Goal: Transaction & Acquisition: Purchase product/service

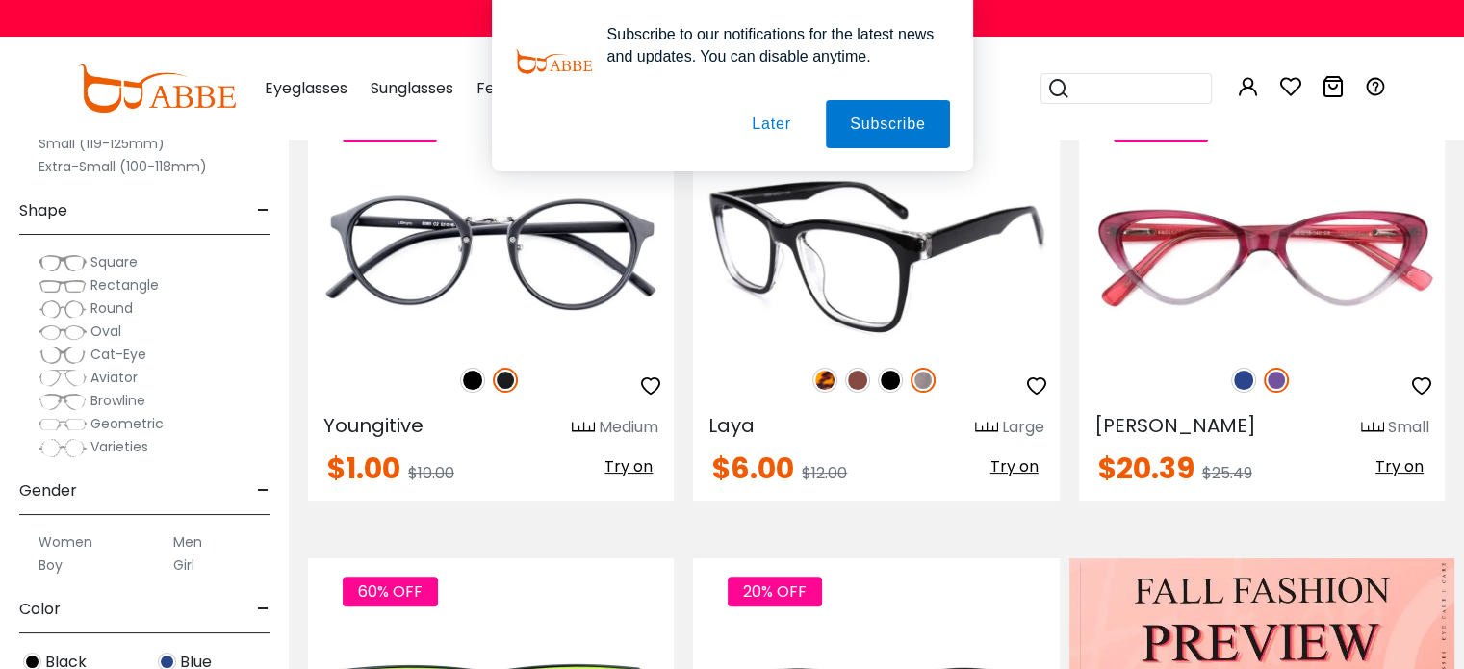
scroll to position [481, 0]
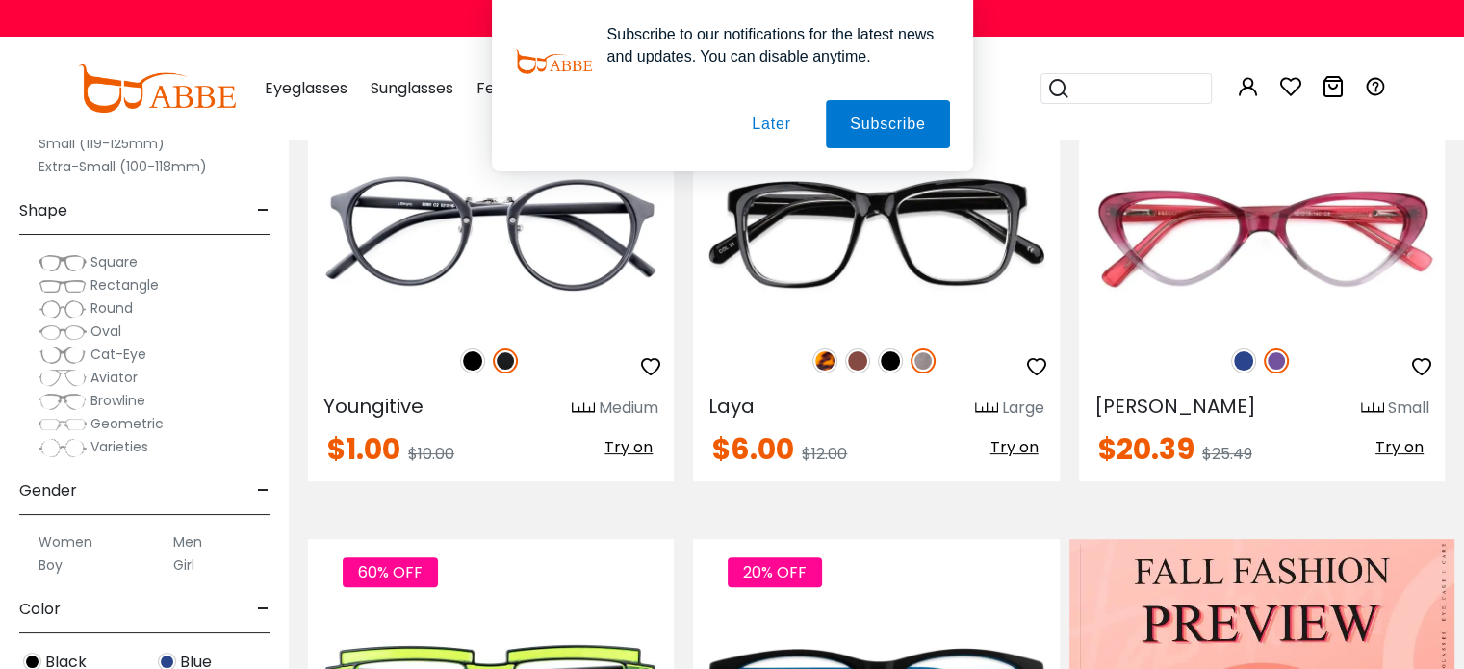
type input "**********"
click at [760, 121] on button "Later" at bounding box center [771, 124] width 87 height 48
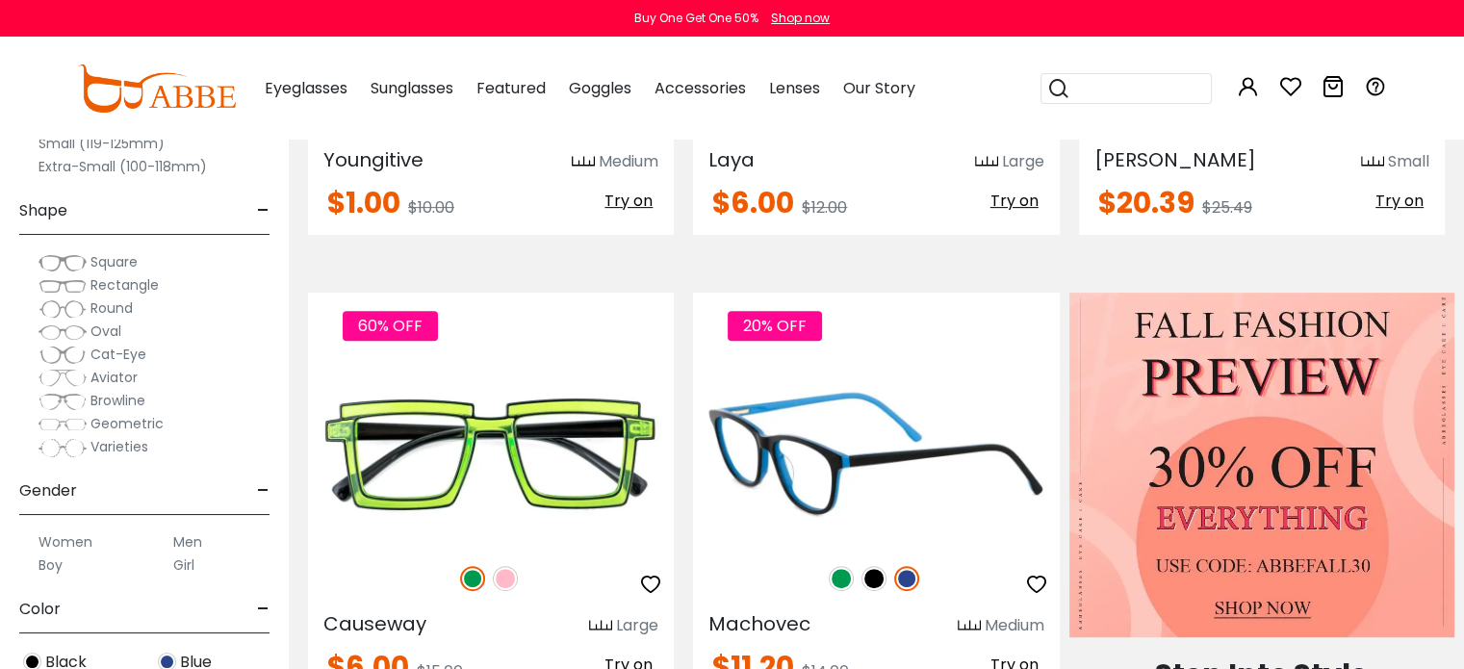
scroll to position [866, 0]
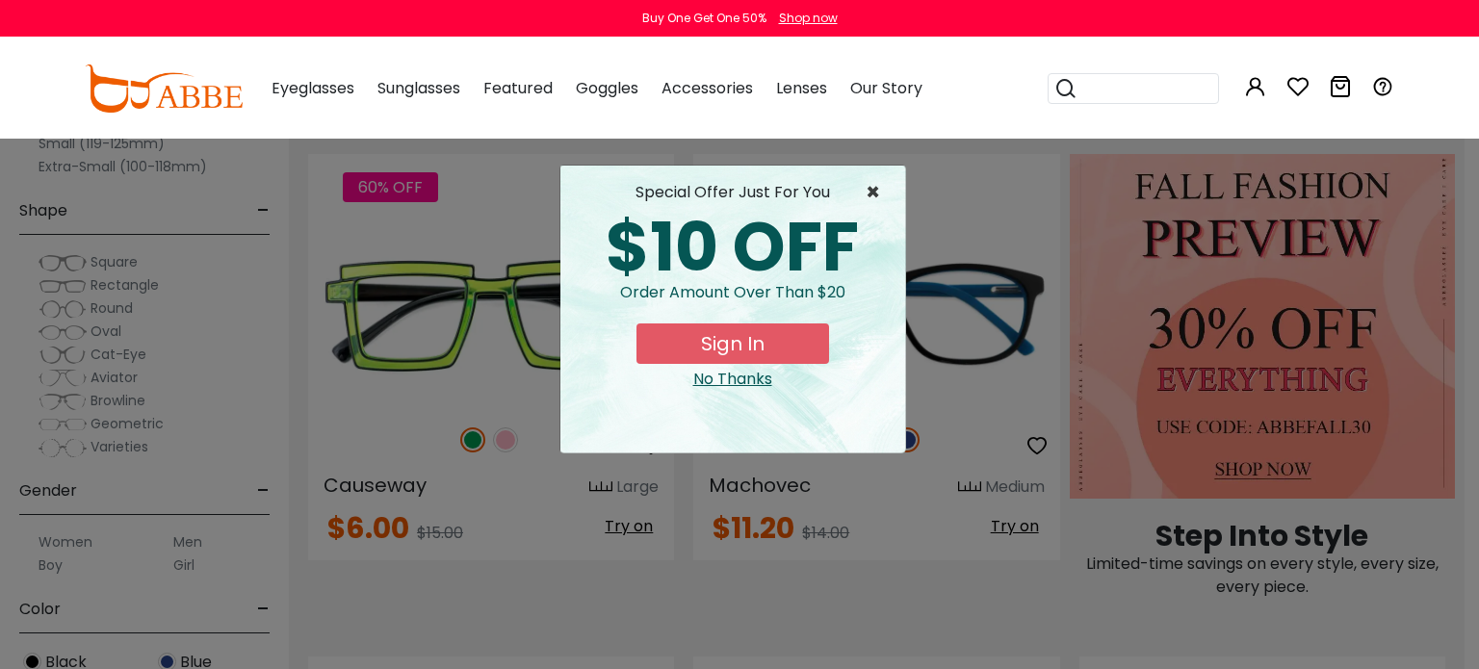
click at [870, 195] on span "×" at bounding box center [877, 192] width 24 height 23
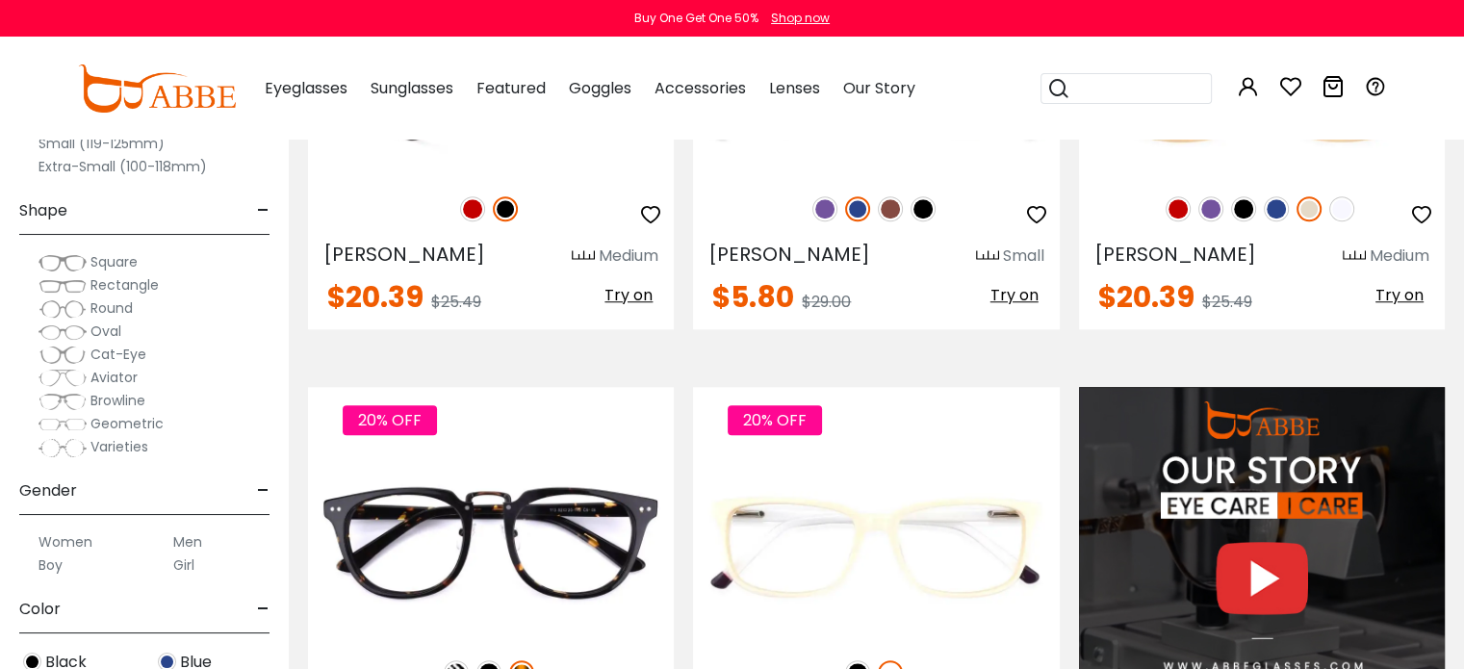
scroll to position [1636, 0]
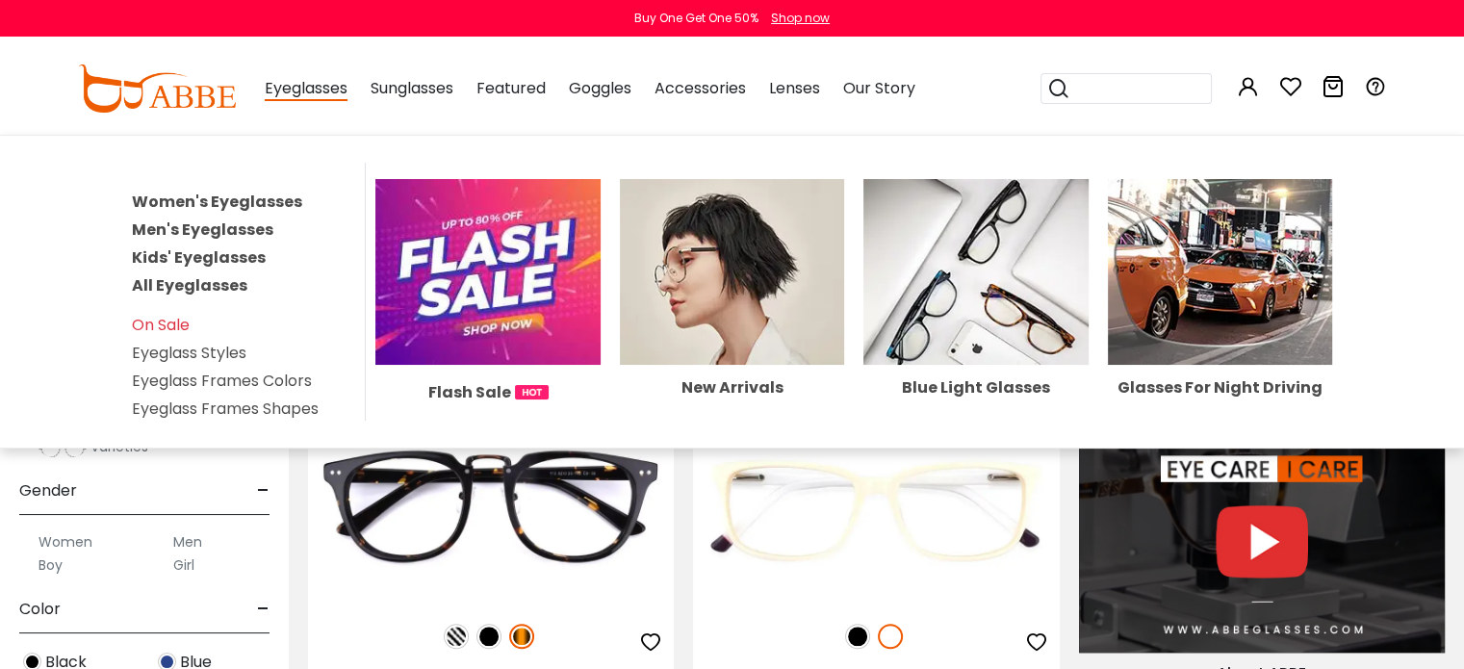
click at [226, 226] on link "Men's Eyeglasses" at bounding box center [202, 230] width 141 height 22
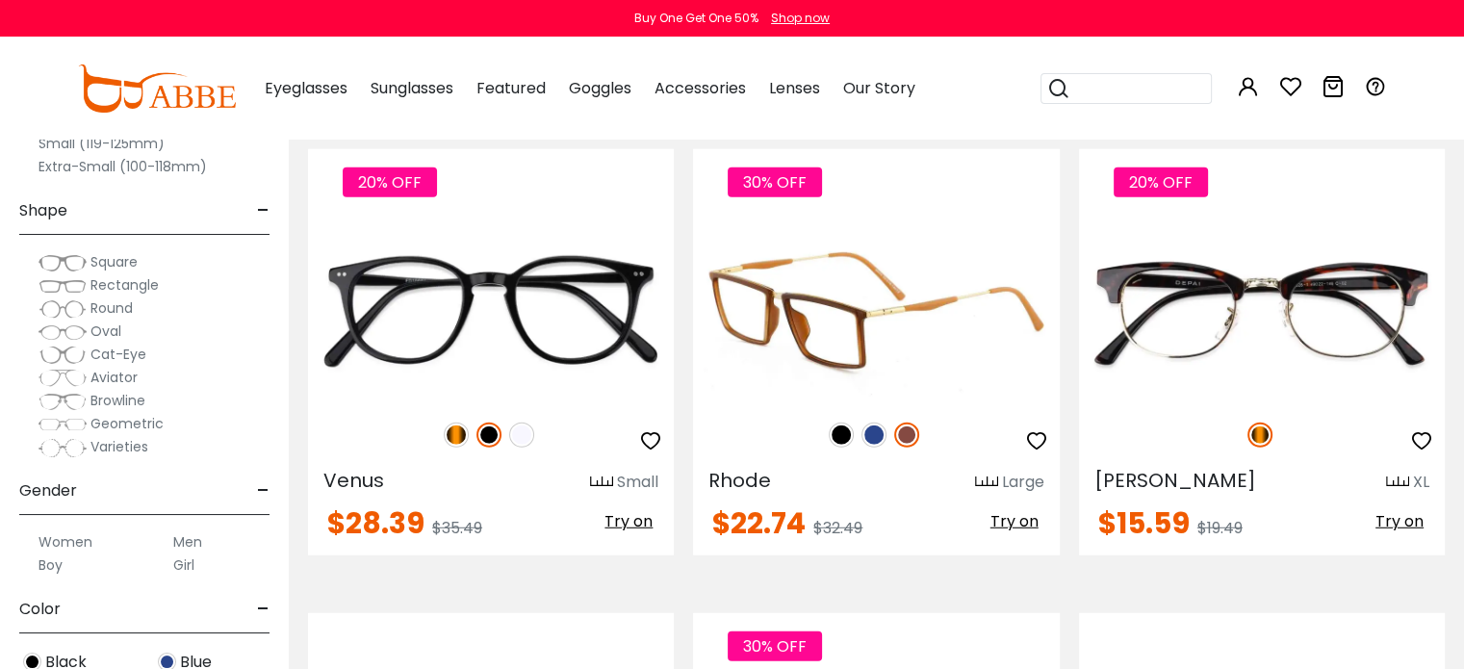
scroll to position [5102, 0]
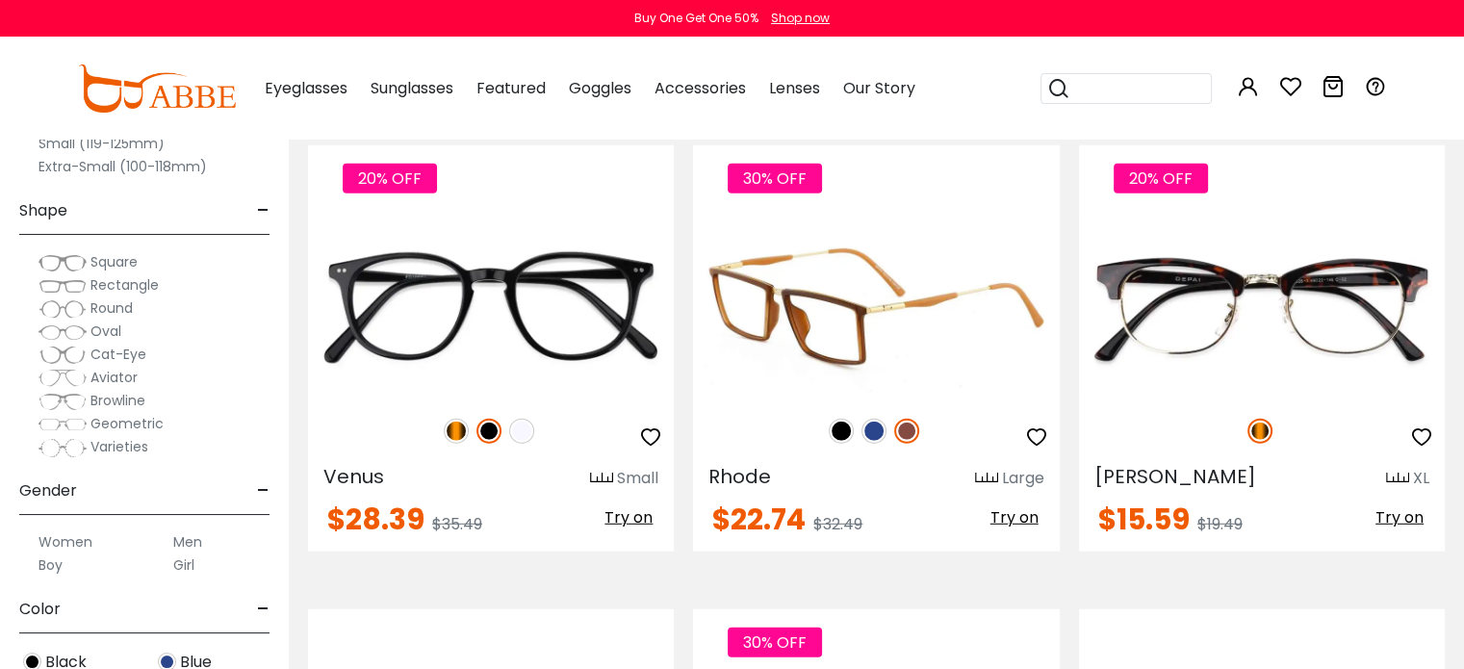
type input "**********"
click at [845, 423] on img at bounding box center [841, 431] width 25 height 25
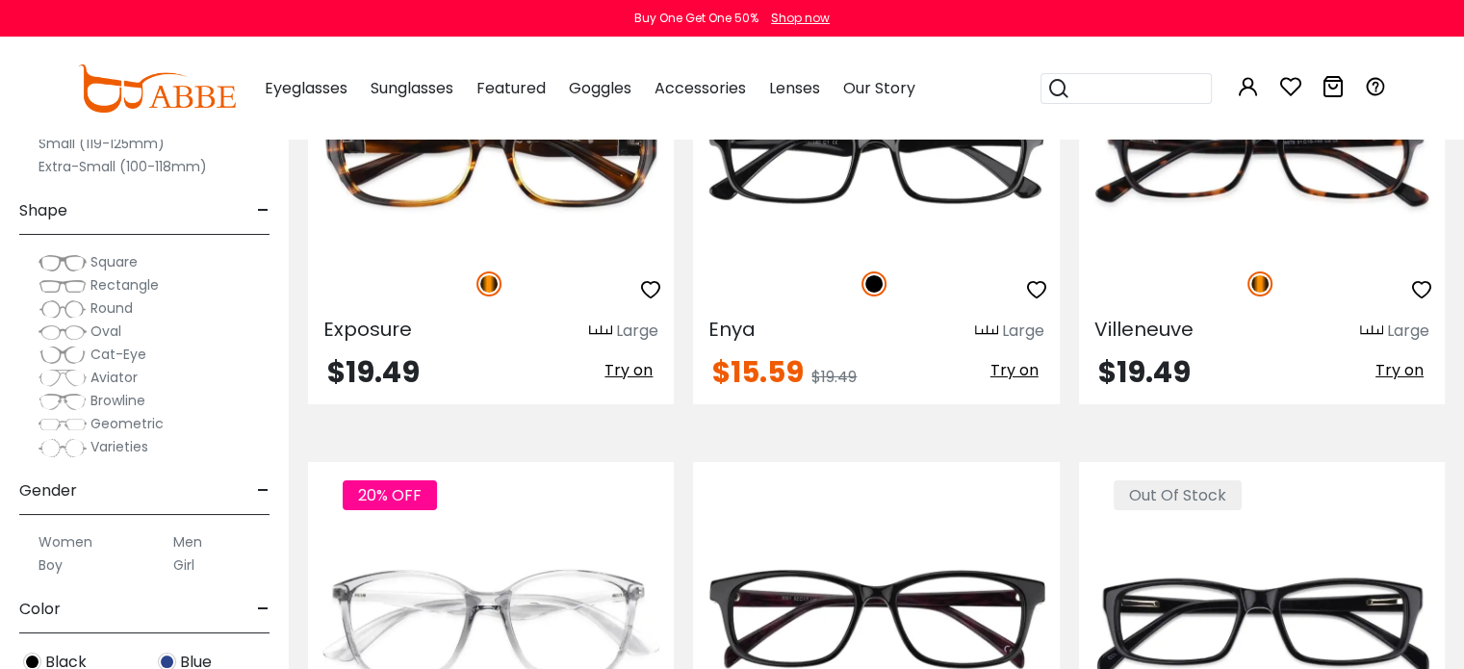
scroll to position [7027, 0]
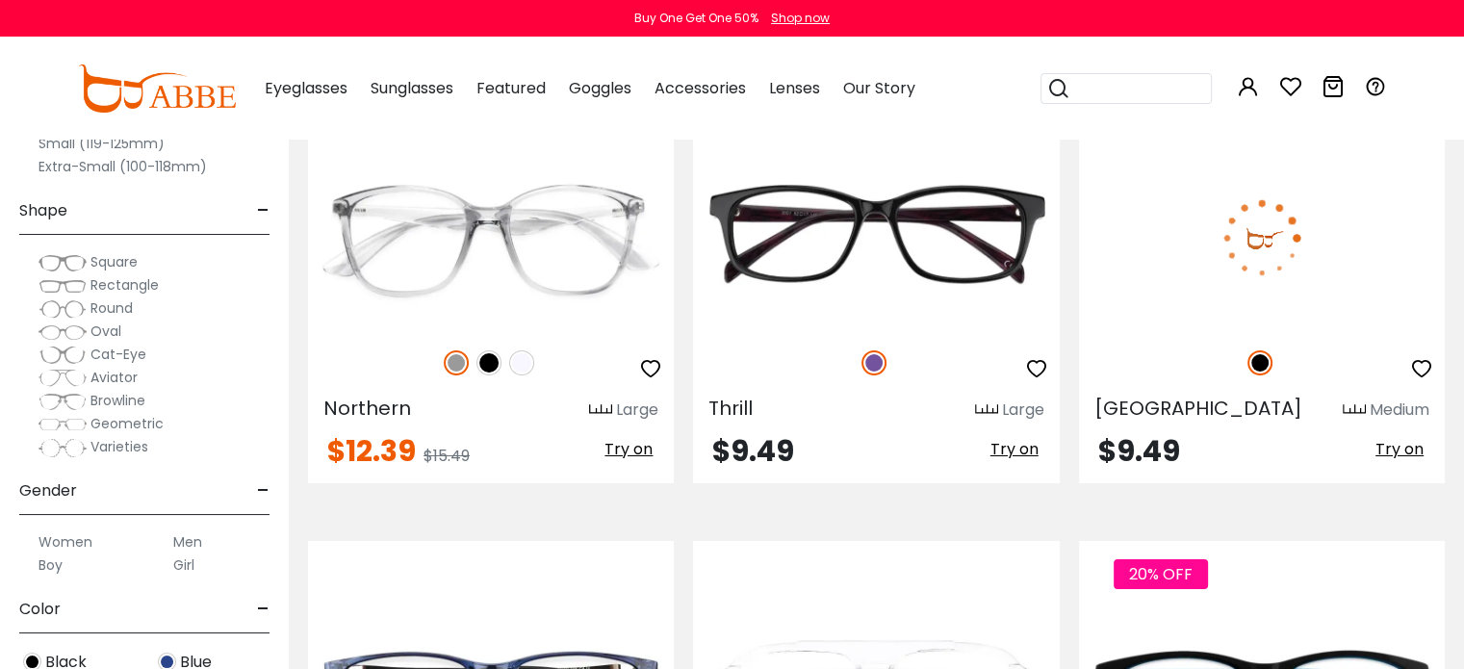
click at [1258, 265] on img at bounding box center [1262, 237] width 366 height 183
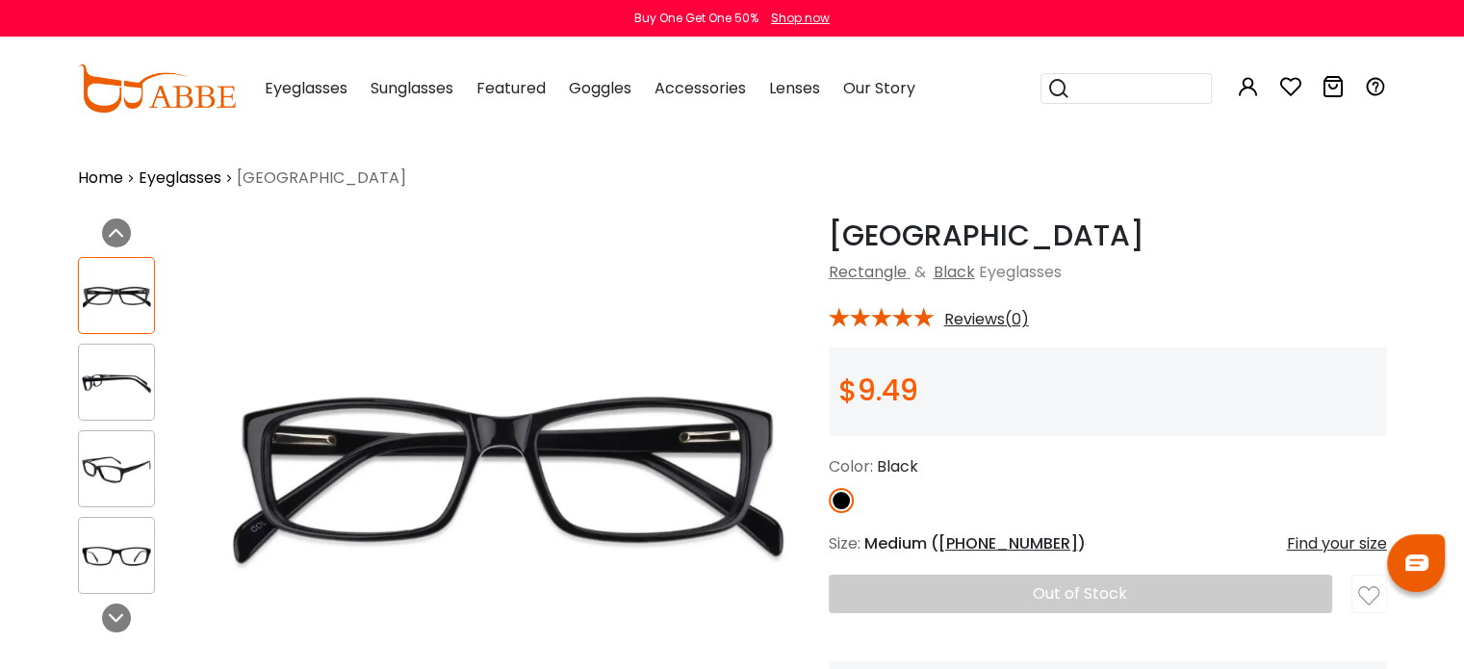
type input "**********"
click at [137, 380] on img at bounding box center [116, 383] width 75 height 38
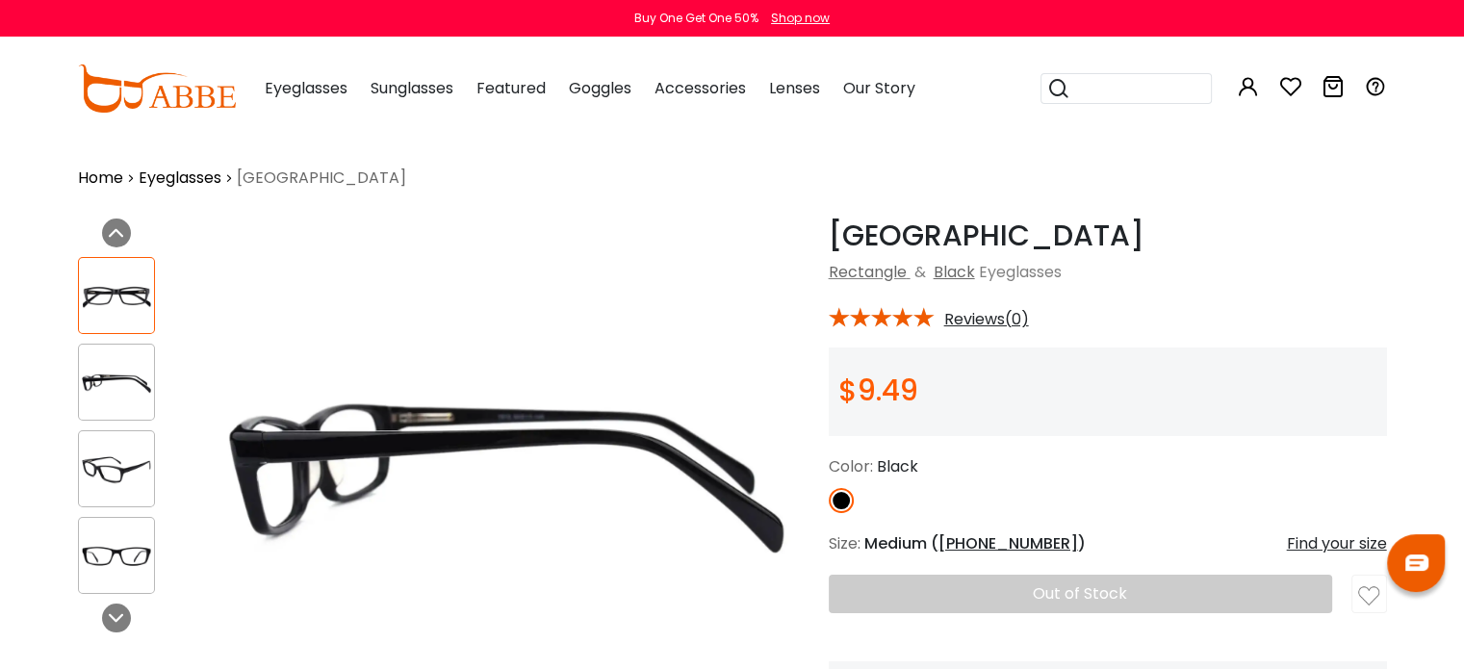
click at [120, 477] on img at bounding box center [116, 469] width 75 height 38
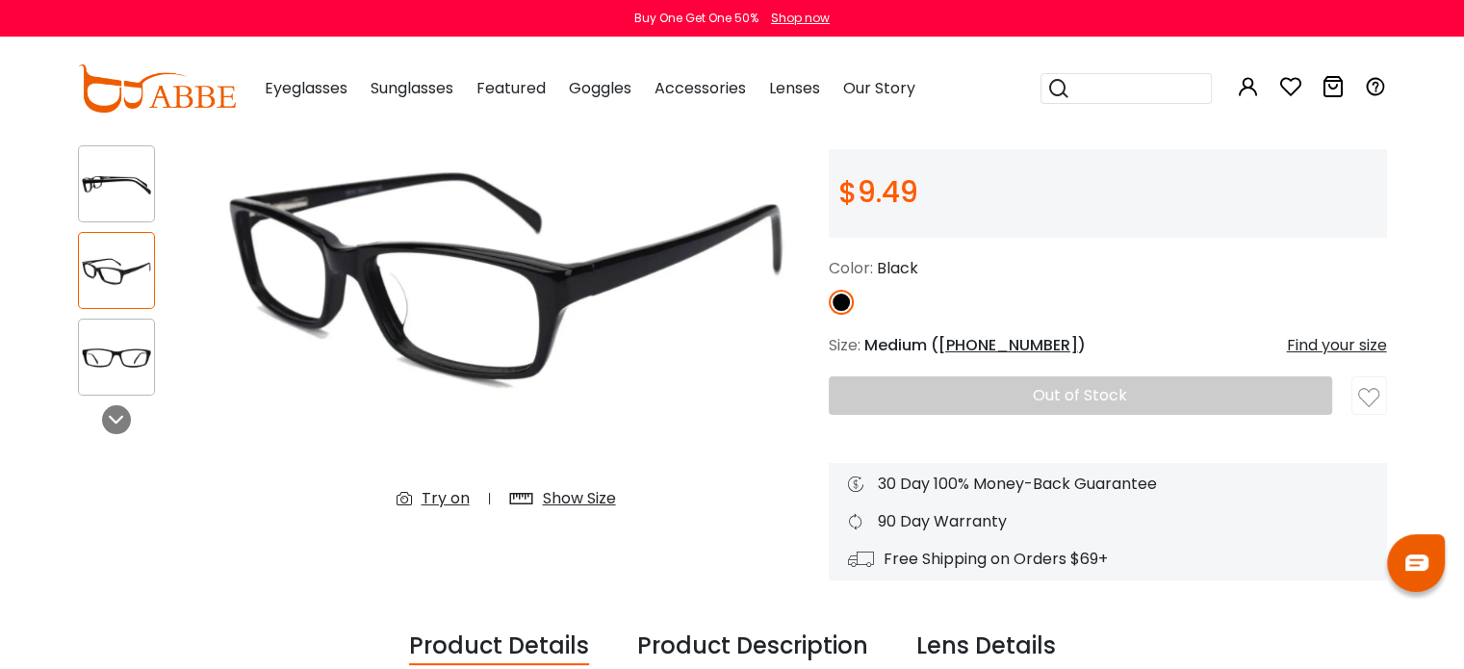
scroll to position [193, 0]
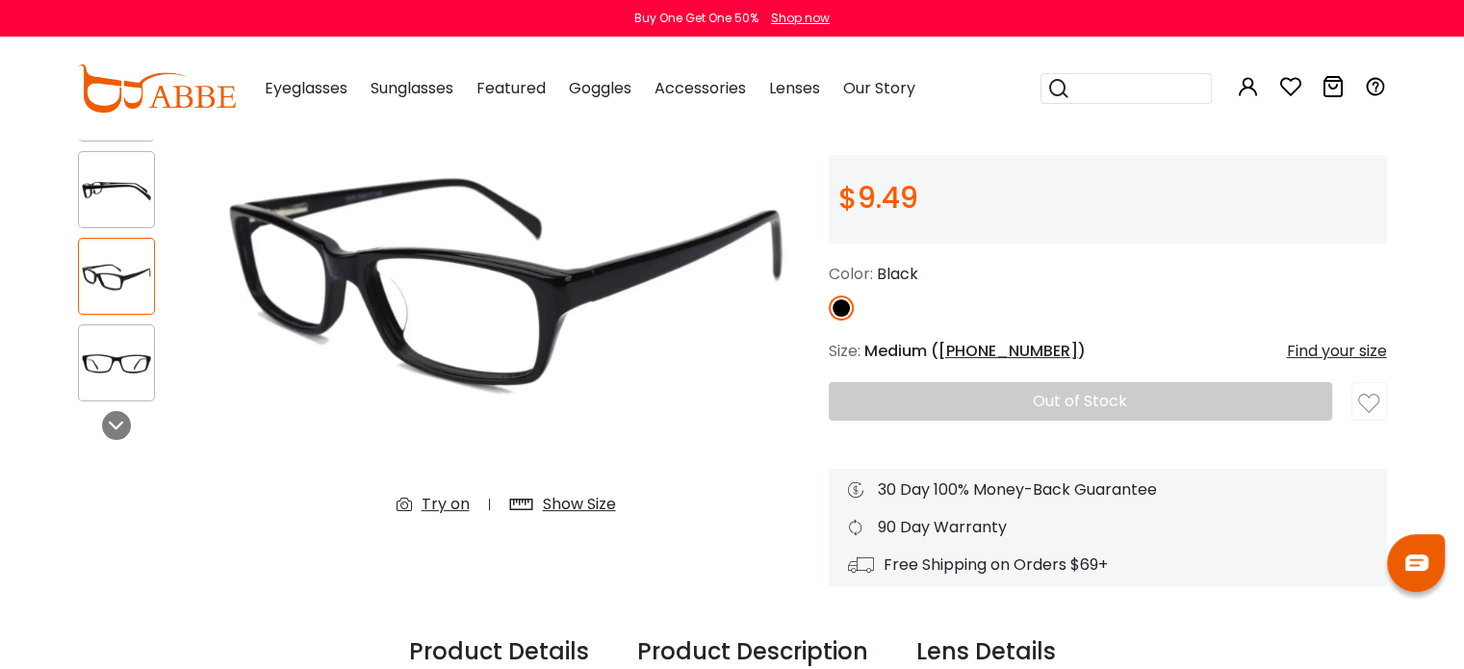
click at [112, 376] on img at bounding box center [116, 364] width 75 height 38
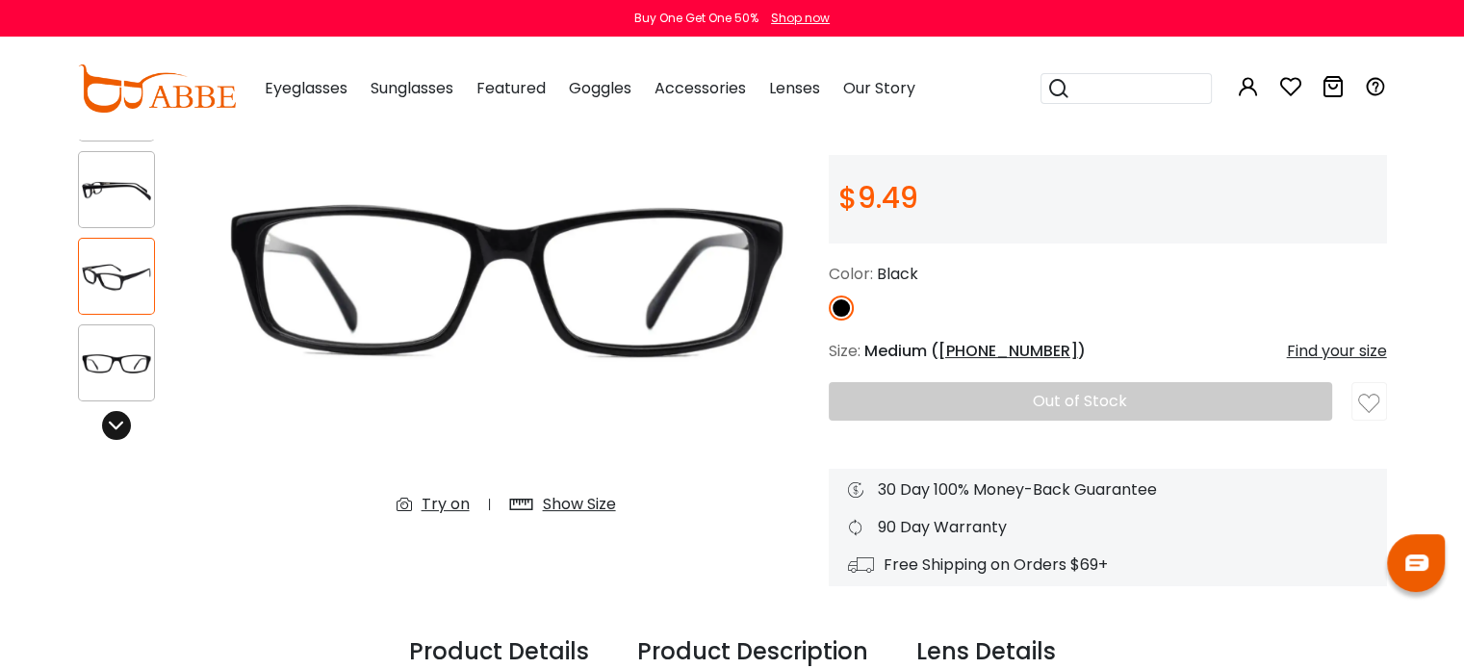
click at [114, 429] on icon at bounding box center [116, 425] width 15 height 15
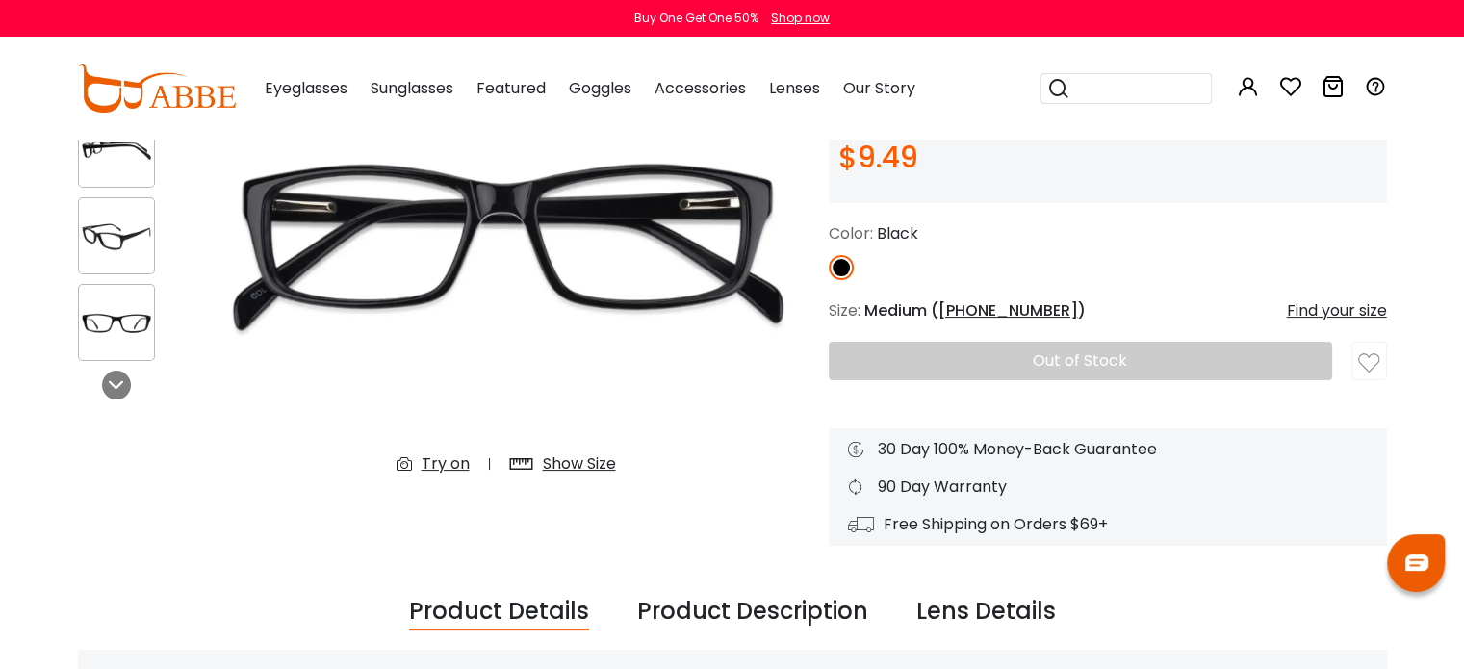
scroll to position [289, 0]
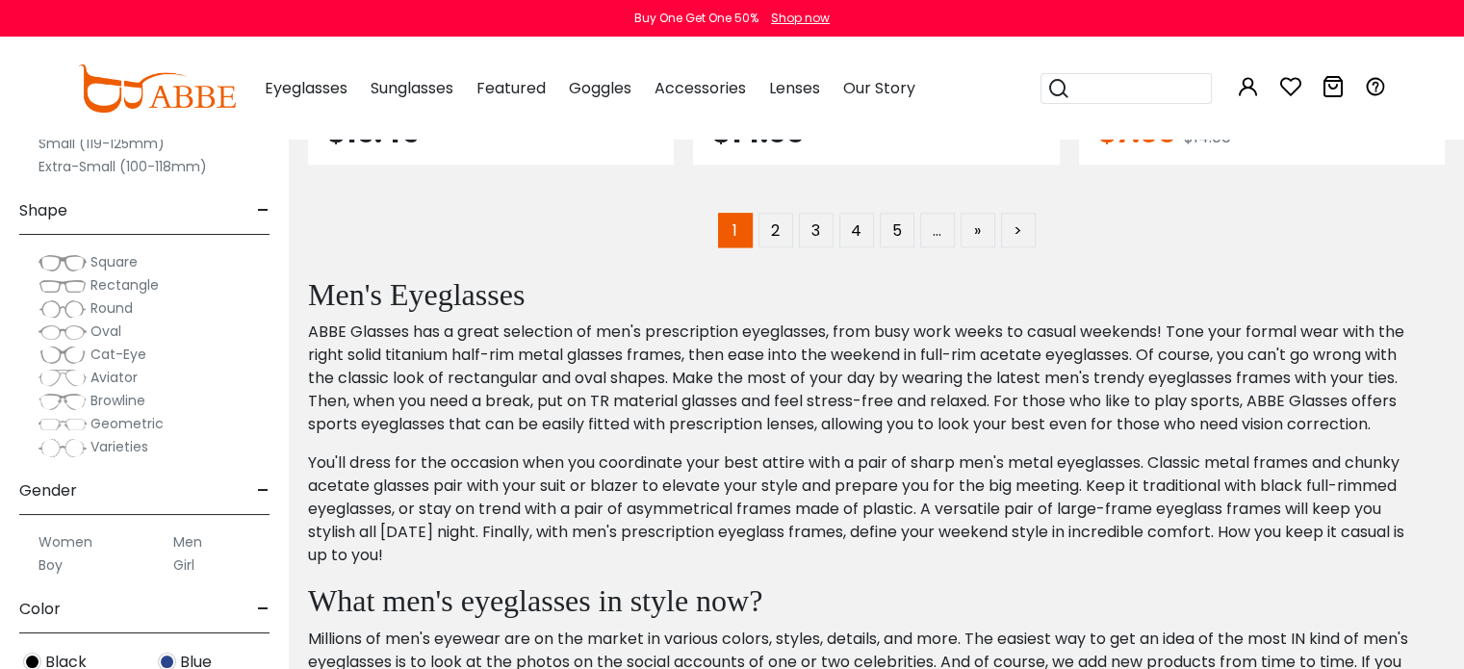
scroll to position [9722, 0]
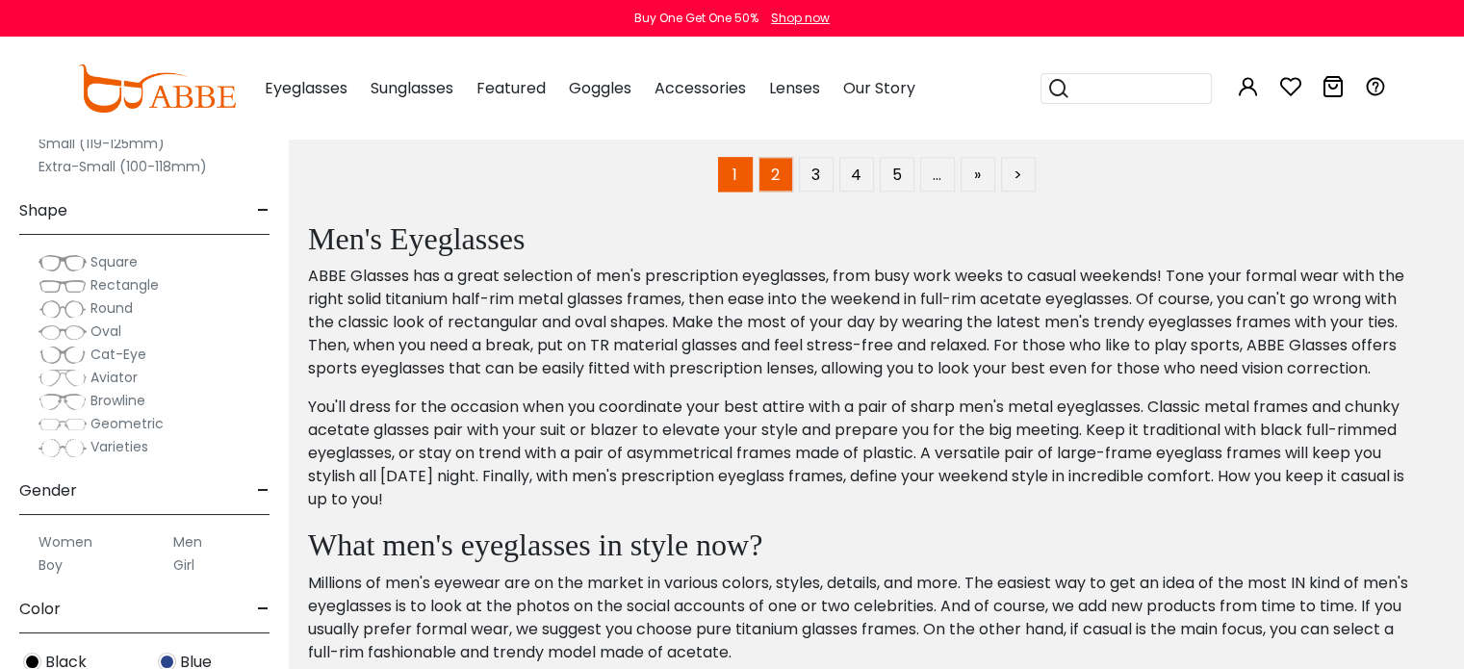
click at [772, 165] on link "2" at bounding box center [776, 174] width 35 height 35
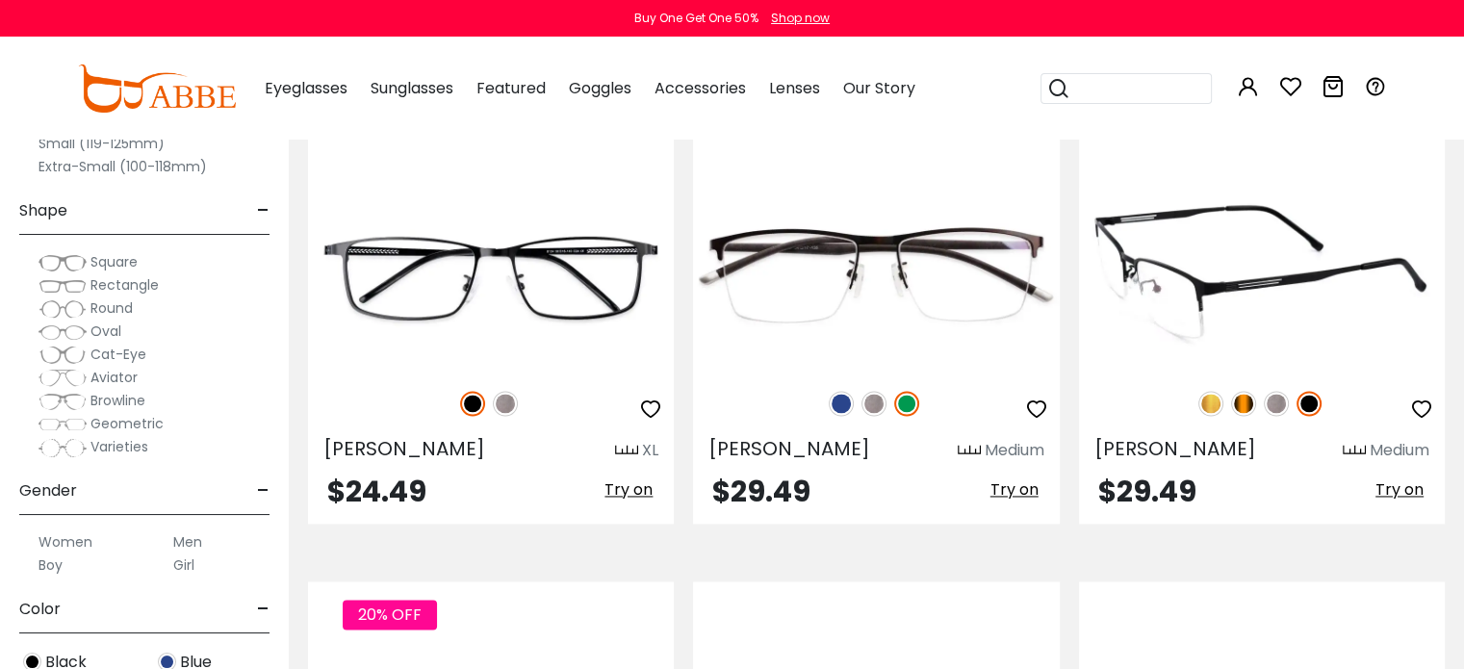
scroll to position [2791, 0]
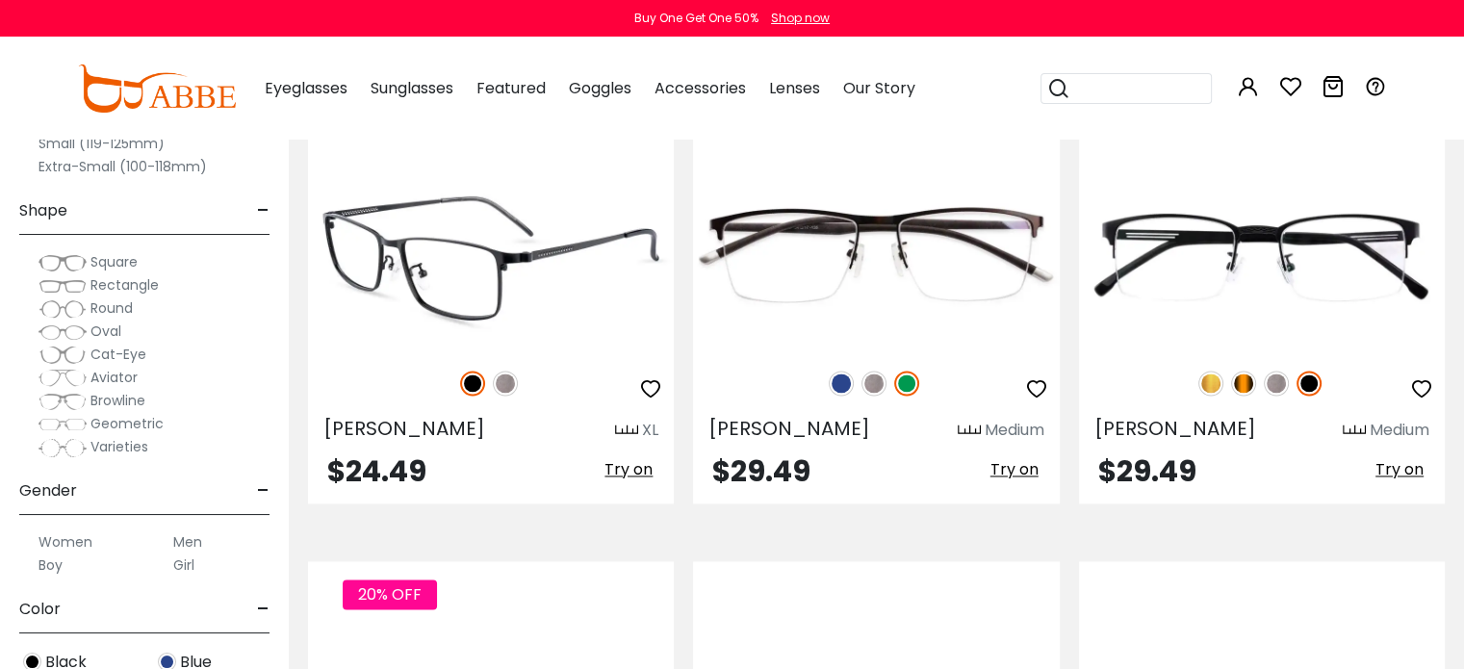
type input "**********"
click at [507, 380] on img at bounding box center [505, 383] width 25 height 25
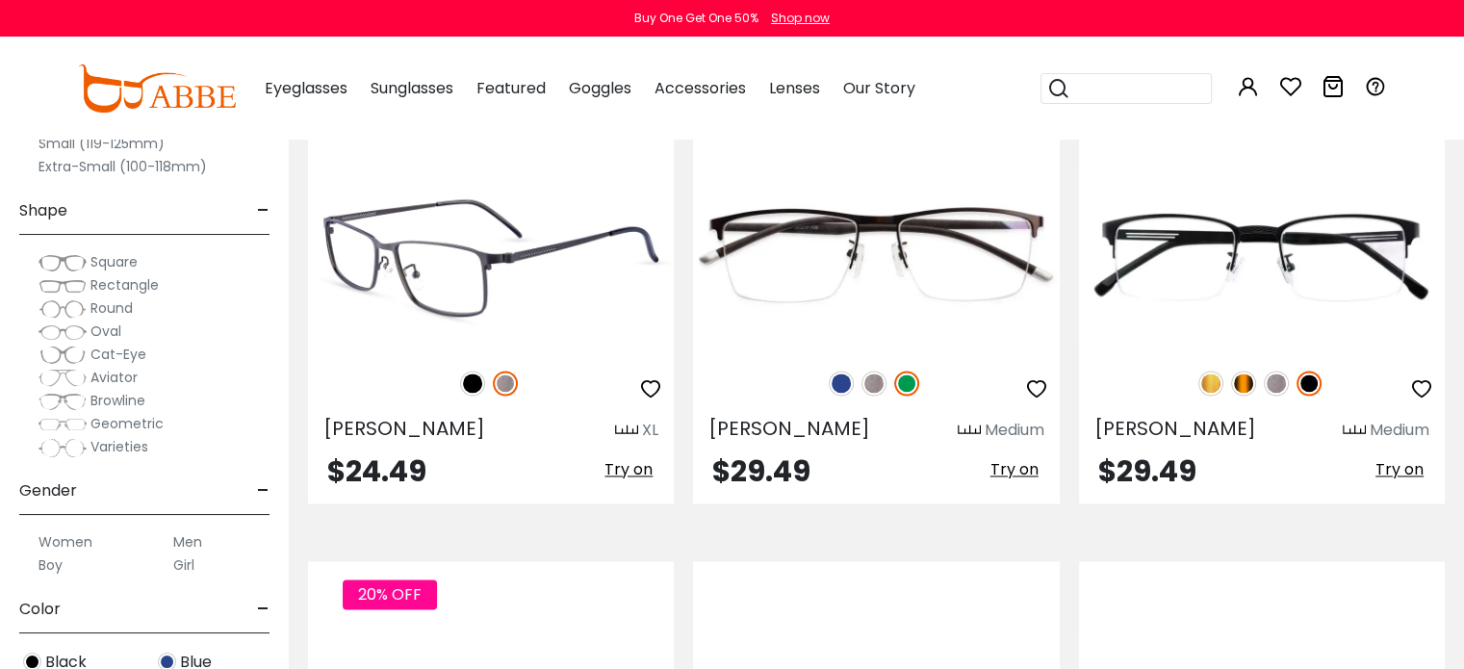
click at [480, 388] on img at bounding box center [472, 383] width 25 height 25
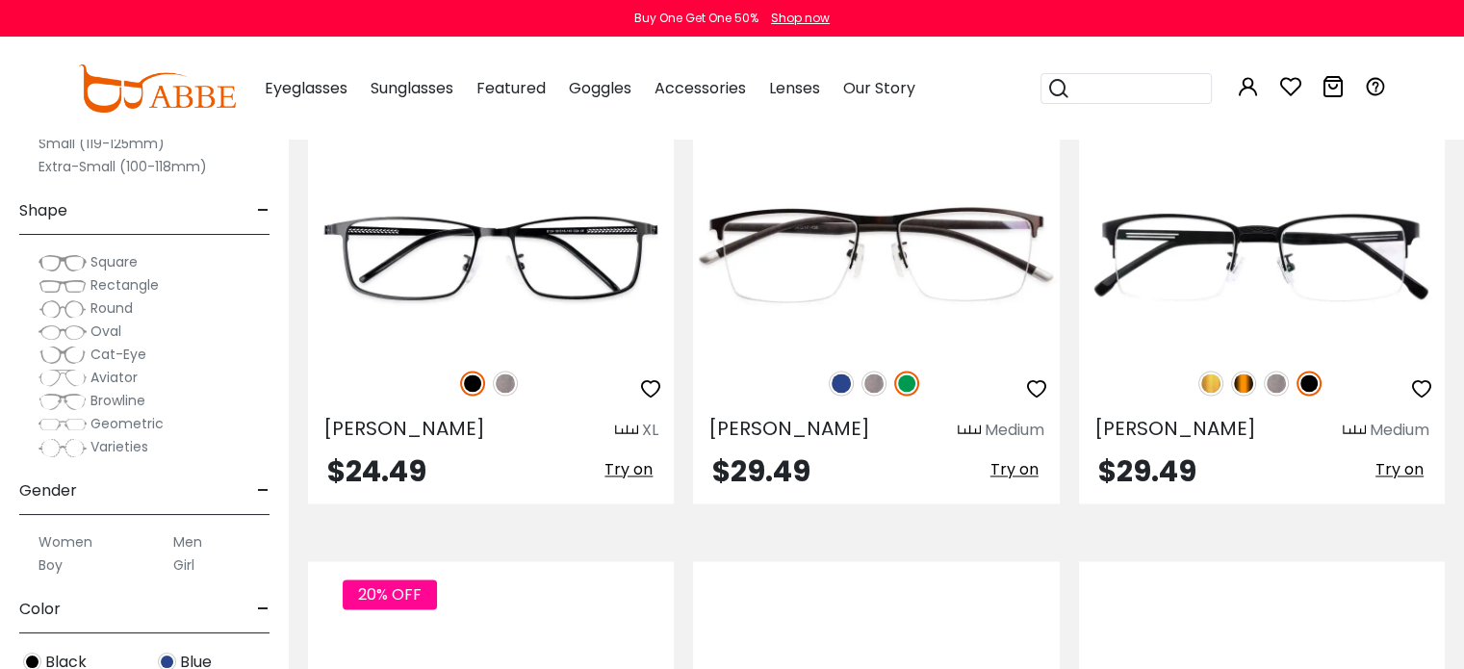
click at [685, 373] on div "Wyatt Medium $29.49 Try on" at bounding box center [875, 300] width 385 height 406
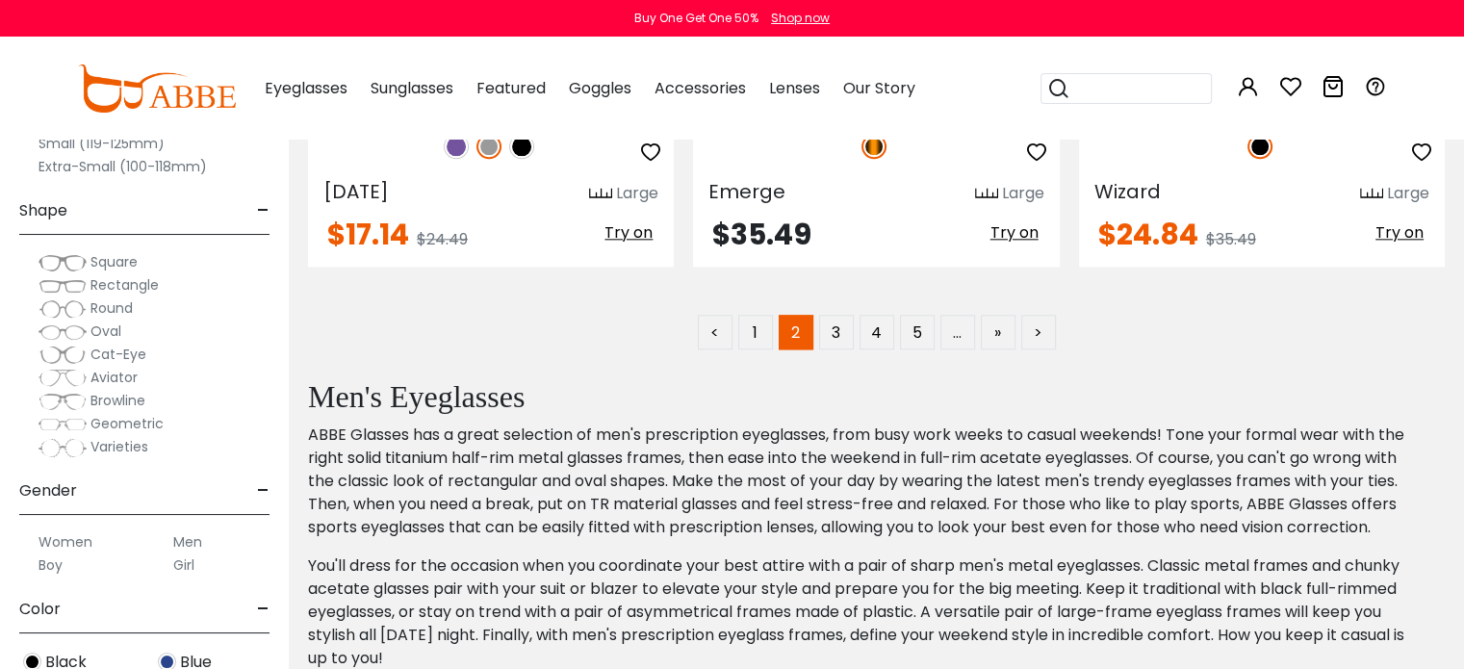
scroll to position [9530, 0]
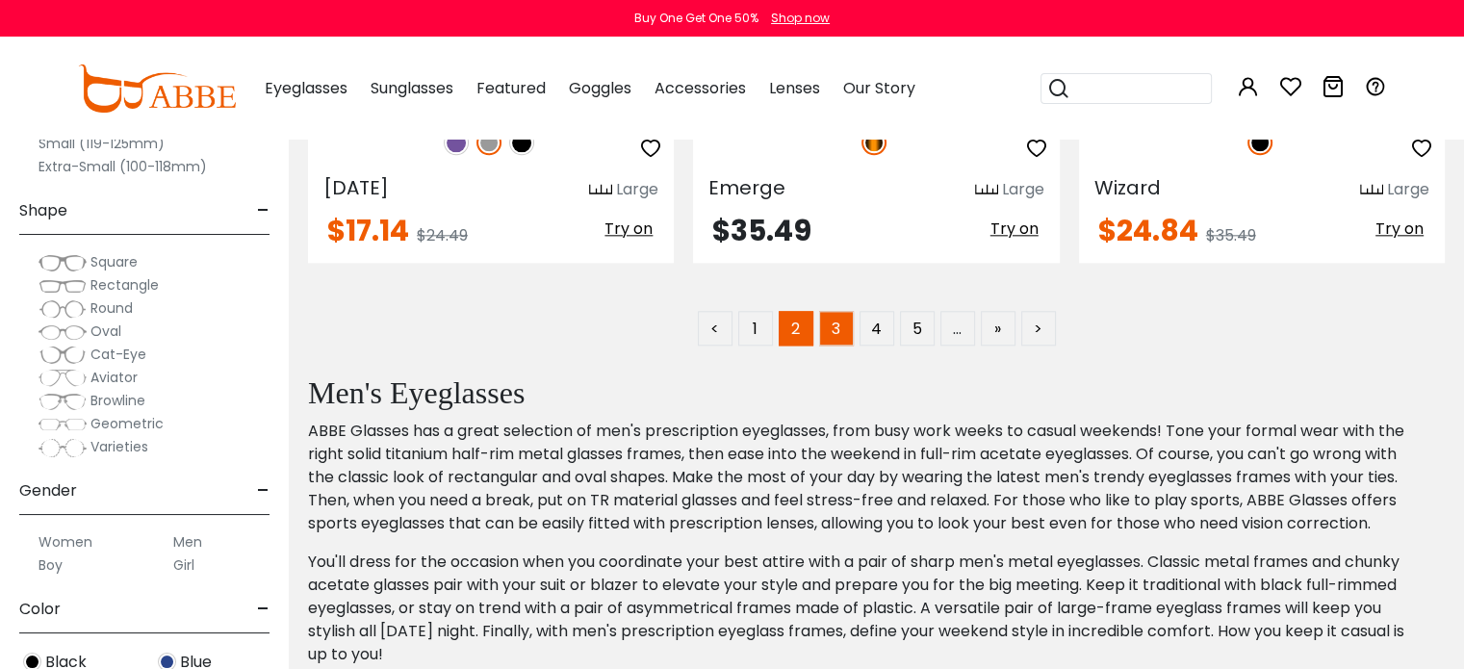
click at [828, 326] on link "3" at bounding box center [836, 328] width 35 height 35
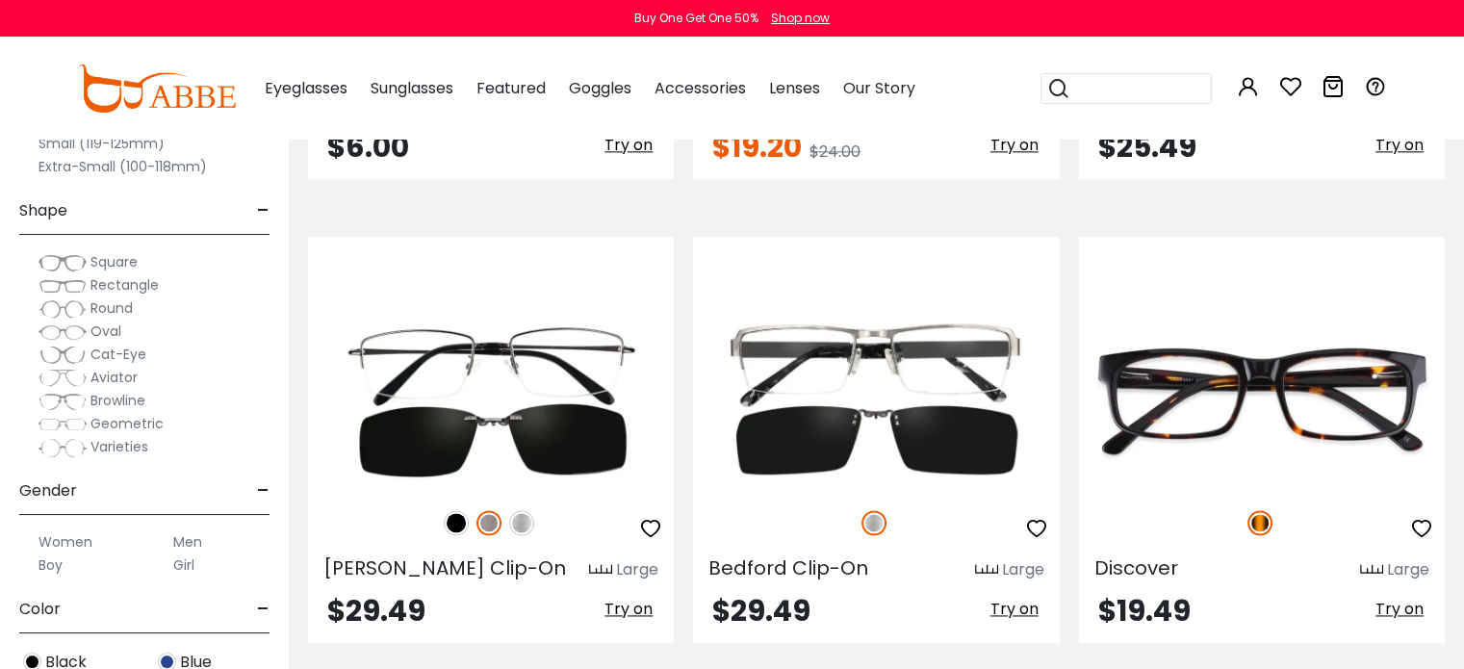
scroll to position [2791, 0]
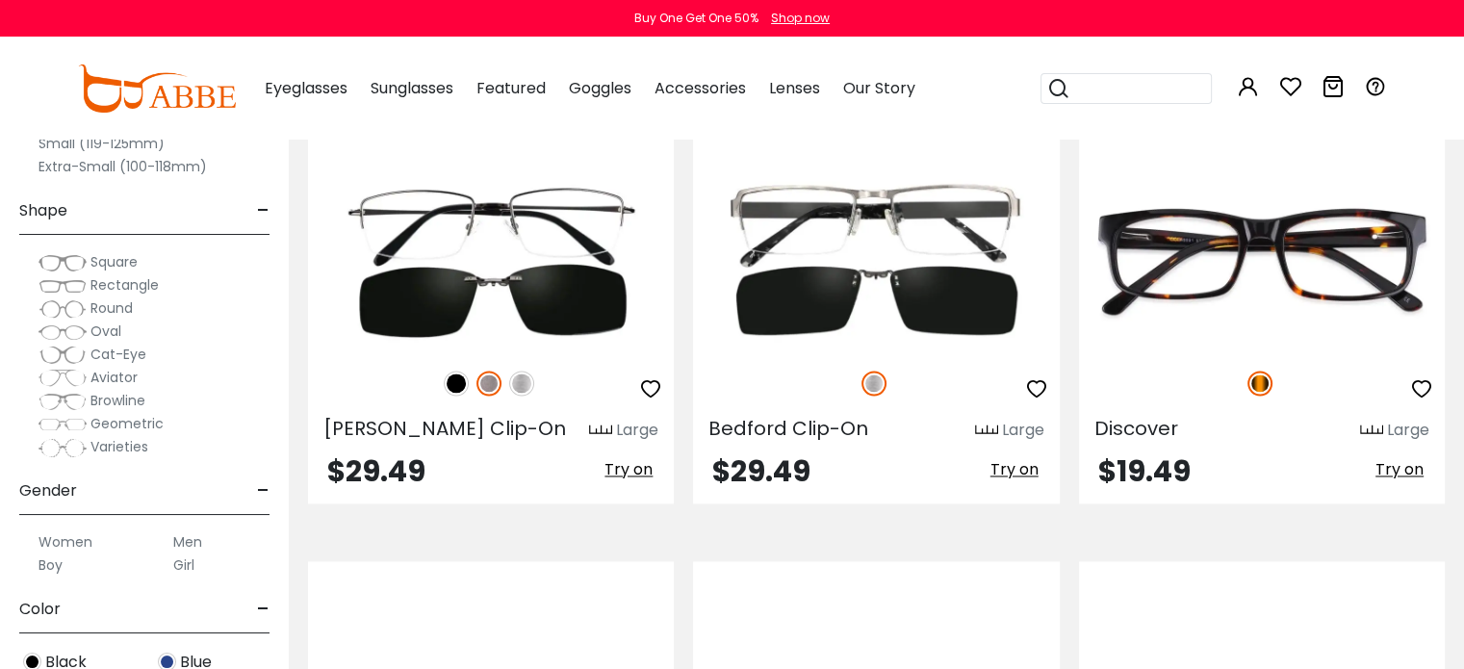
type input "**********"
click at [687, 351] on div "Bedford Clip-On Large $29.49 Try on" at bounding box center [875, 300] width 385 height 406
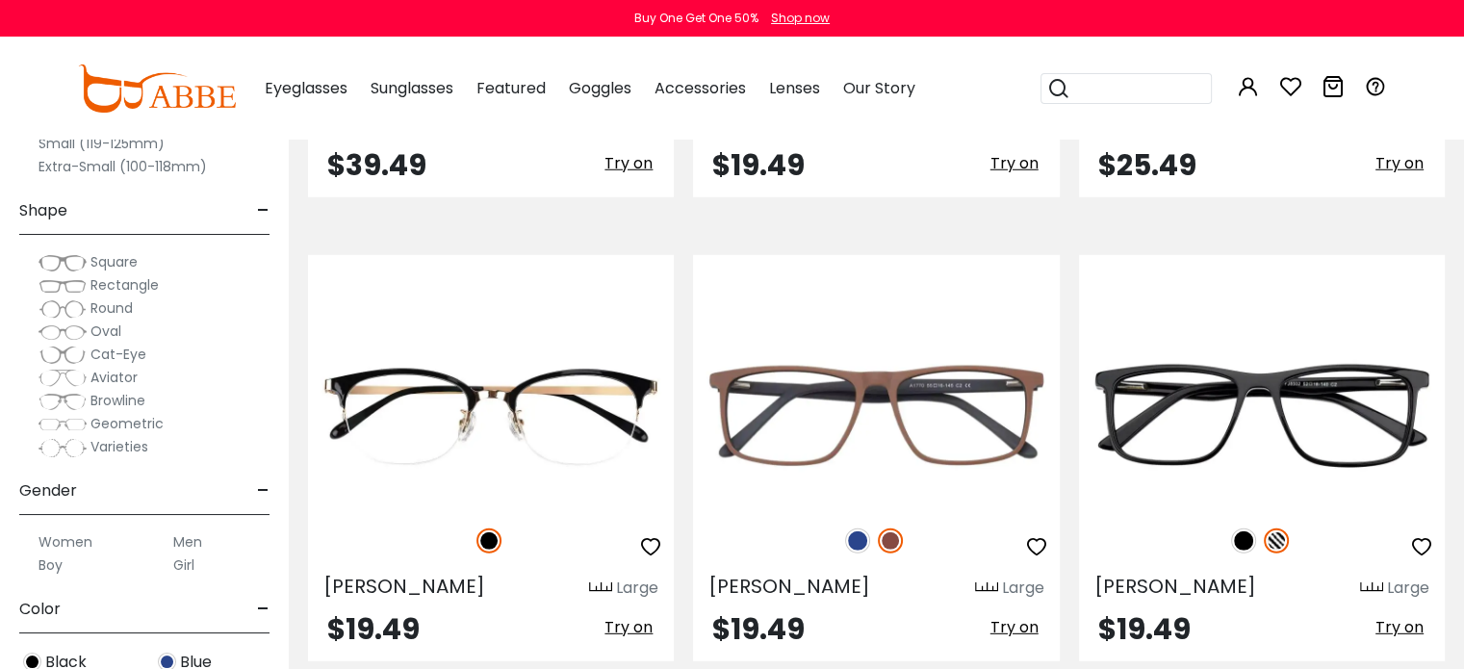
scroll to position [5487, 0]
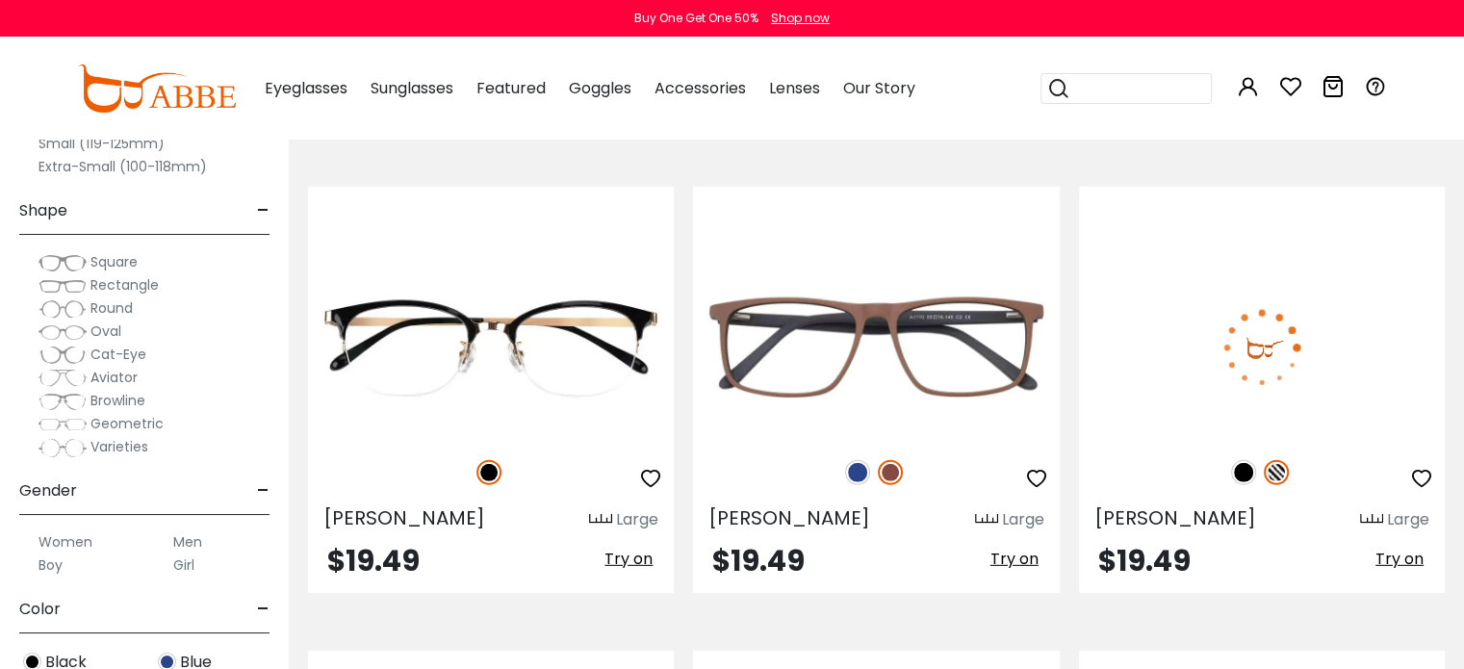
click at [1246, 469] on img at bounding box center [1243, 472] width 25 height 25
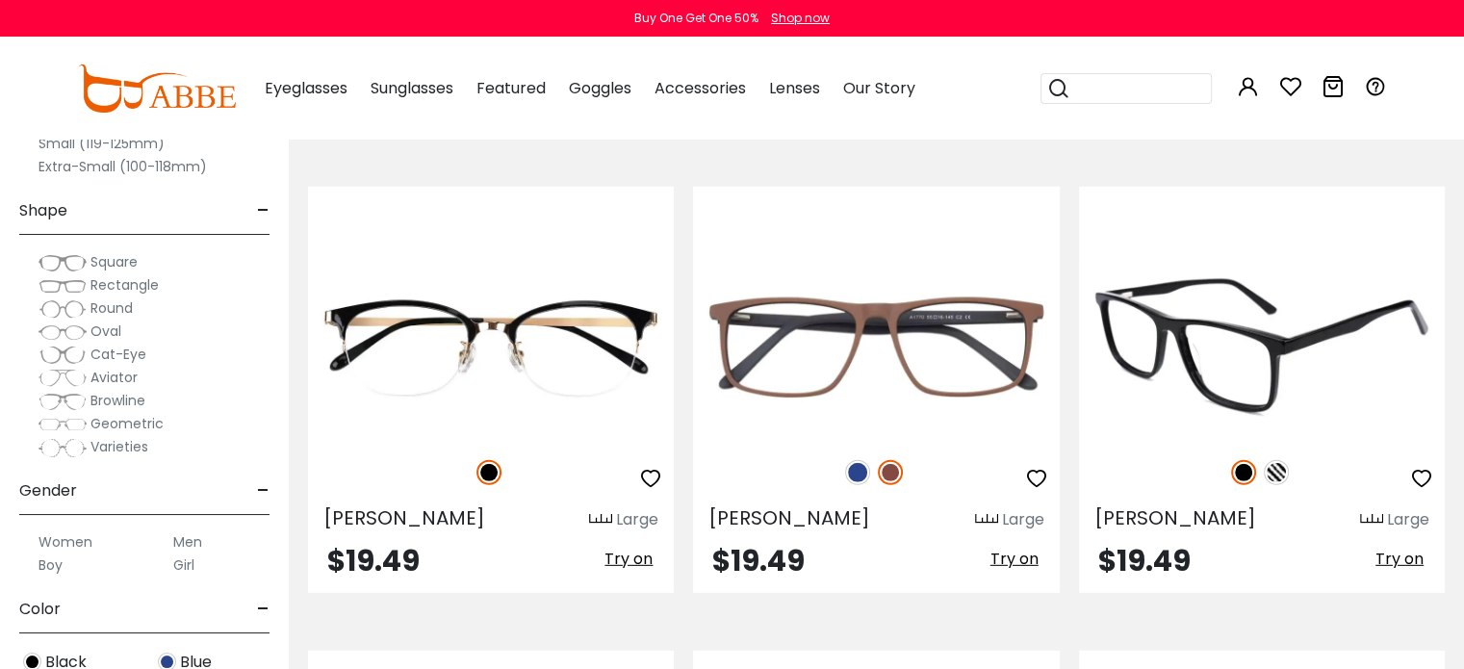
click at [1178, 316] on img at bounding box center [1262, 347] width 366 height 183
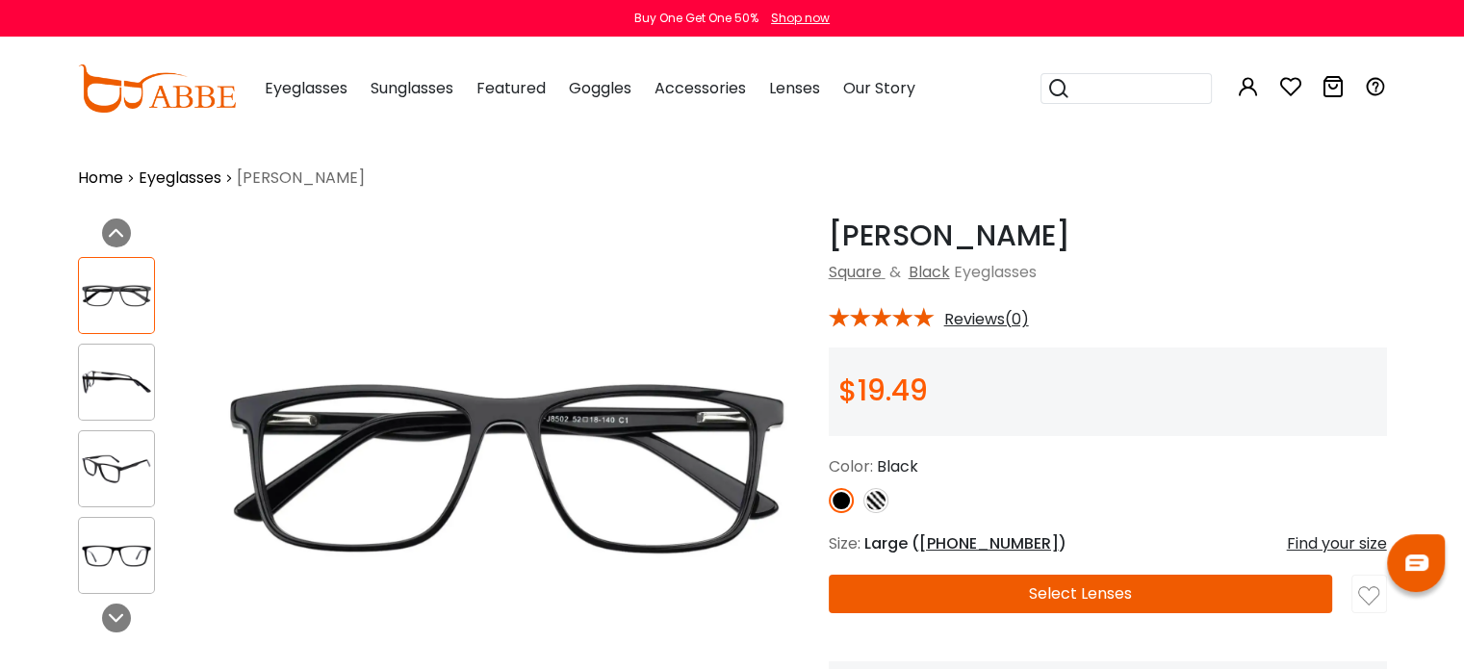
type input "**********"
click at [135, 355] on div at bounding box center [116, 382] width 77 height 77
click at [137, 473] on img at bounding box center [116, 469] width 75 height 38
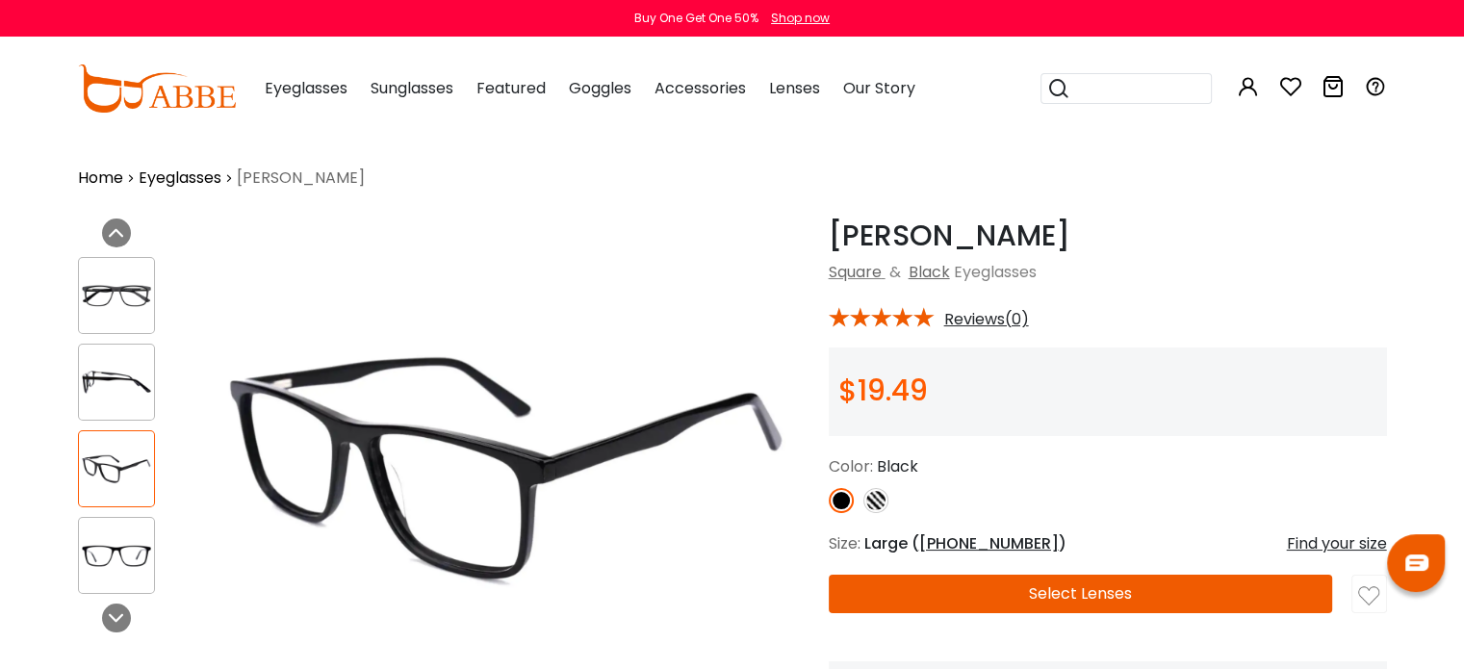
click at [112, 545] on img at bounding box center [116, 556] width 75 height 38
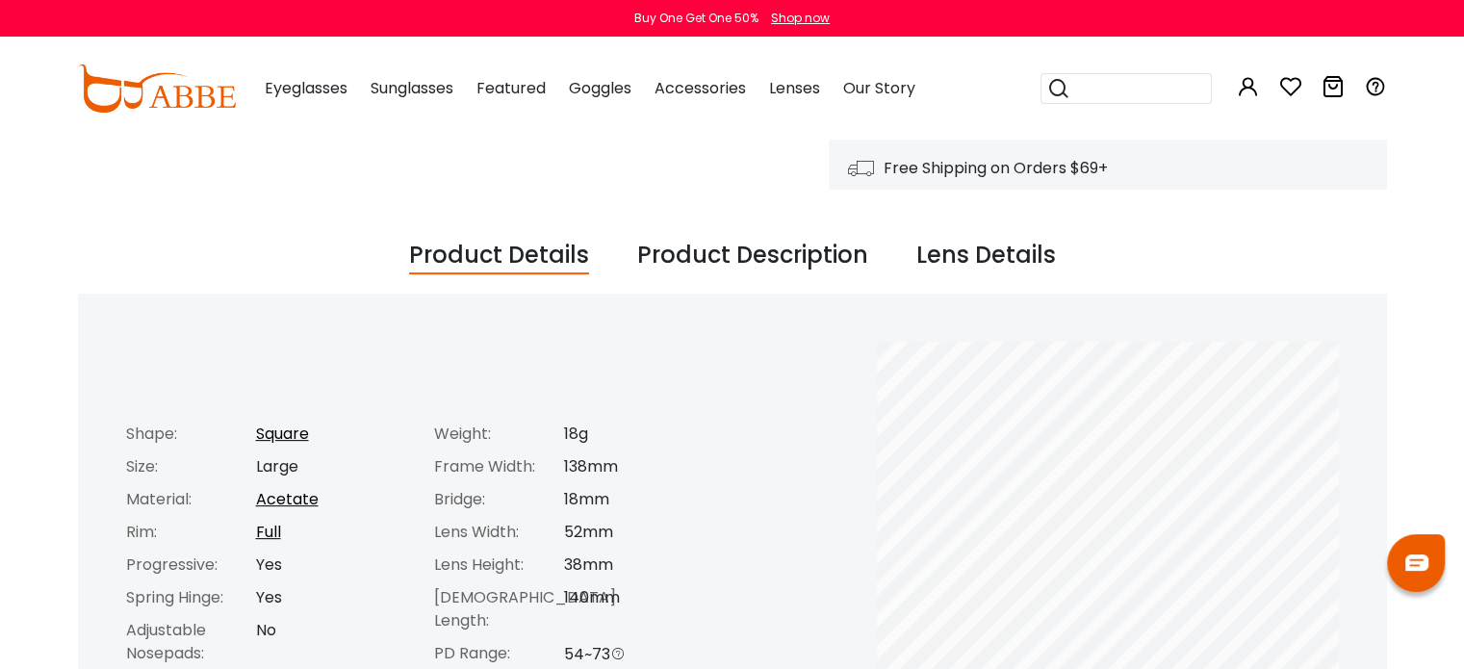
scroll to position [674, 0]
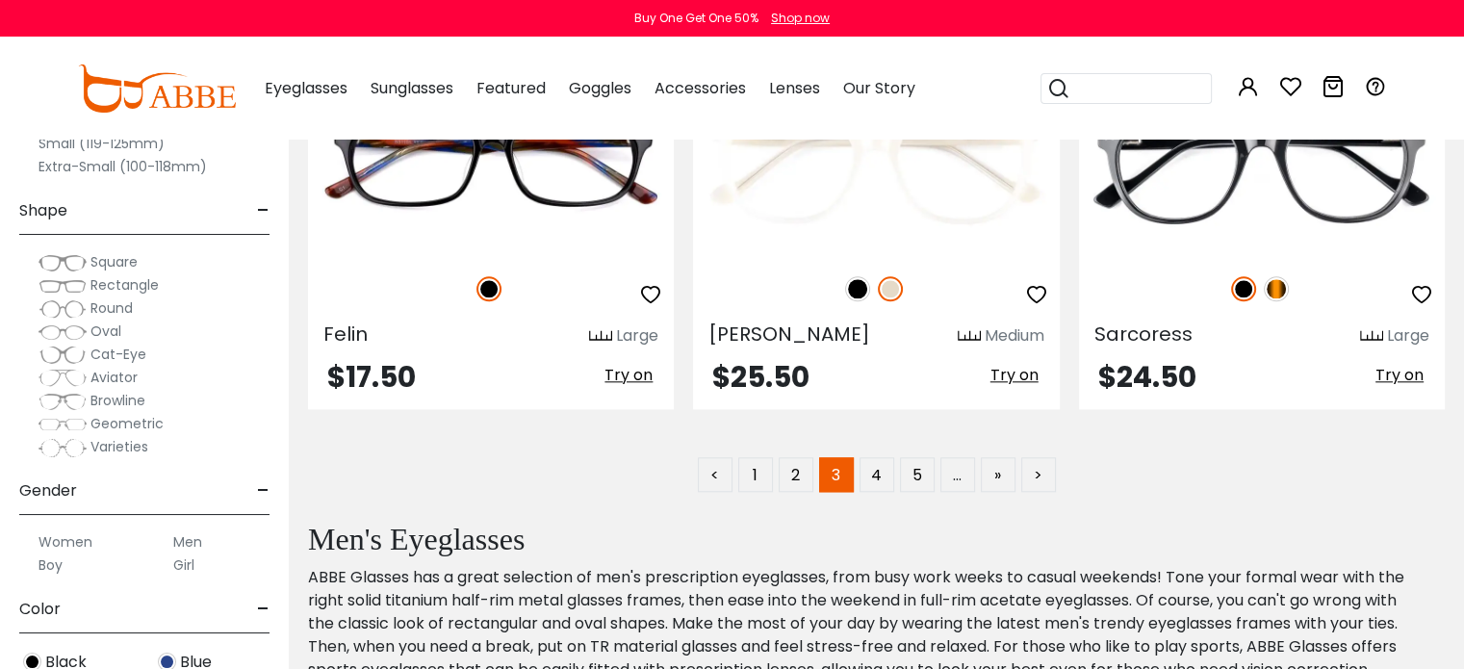
scroll to position [9241, 0]
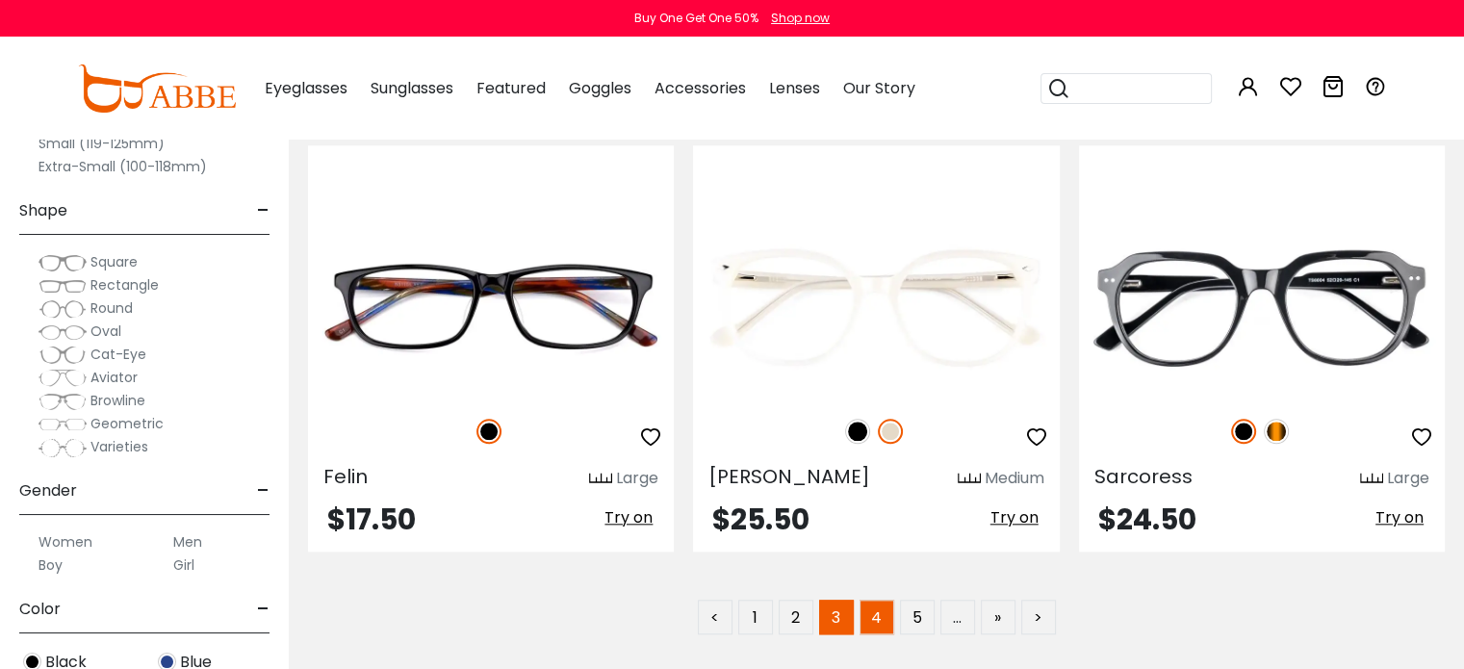
click at [881, 617] on link "4" at bounding box center [877, 617] width 35 height 35
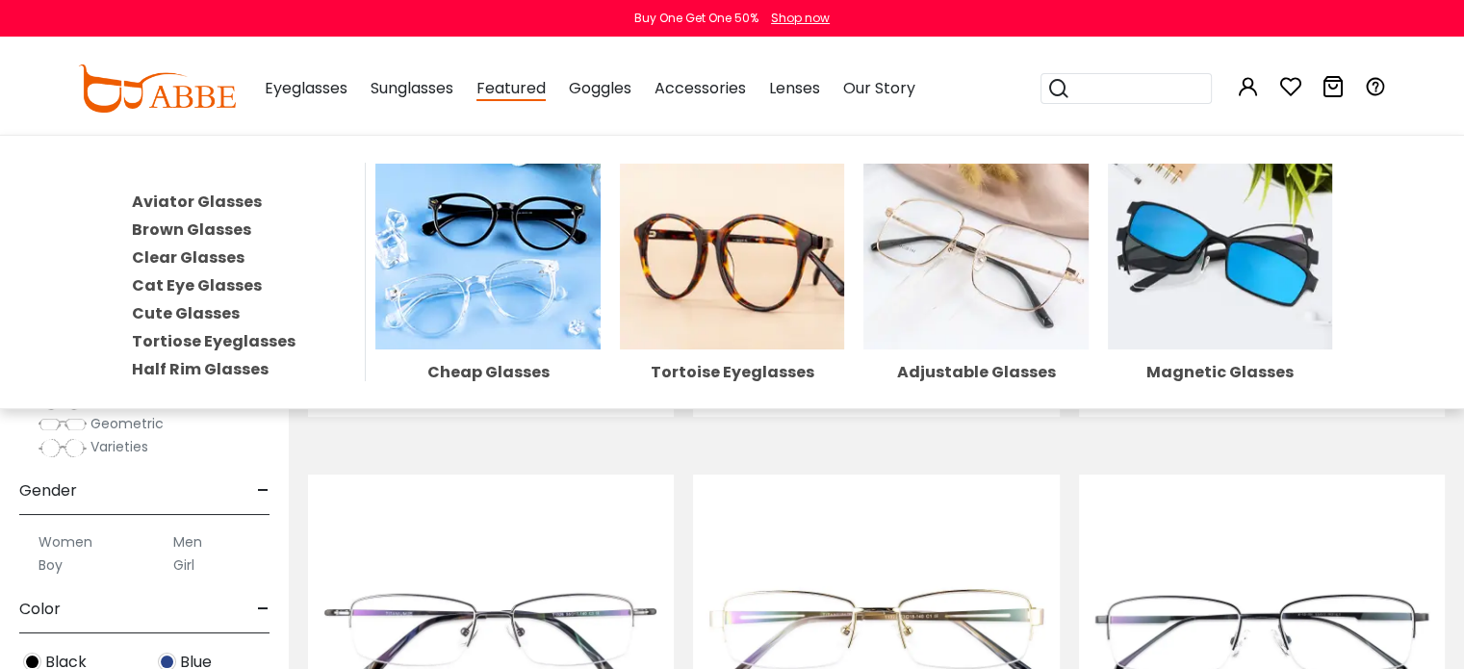
scroll to position [578, 0]
